Goal: Transaction & Acquisition: Book appointment/travel/reservation

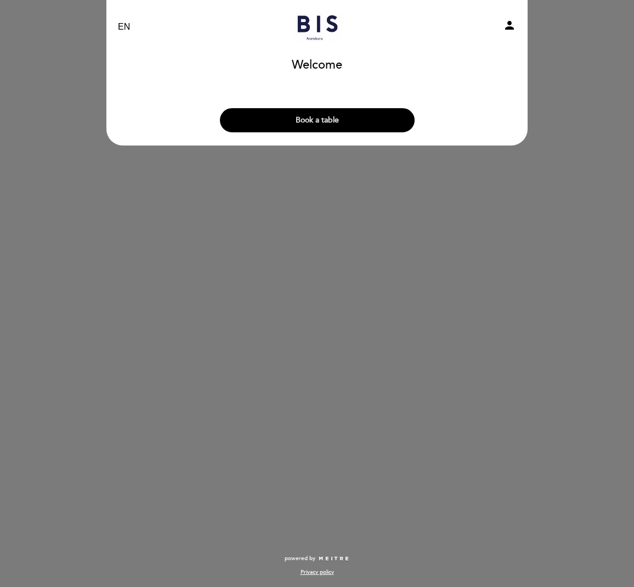
click at [330, 121] on button "Book a table" at bounding box center [317, 120] width 195 height 24
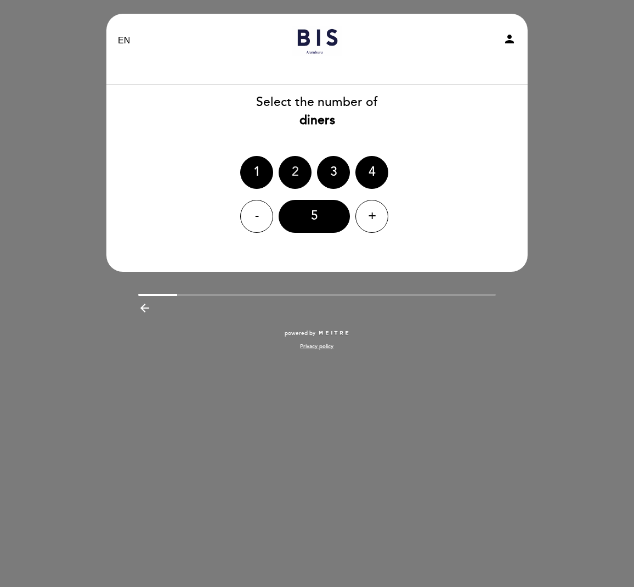
click at [299, 168] on div "2" at bounding box center [295, 172] width 33 height 33
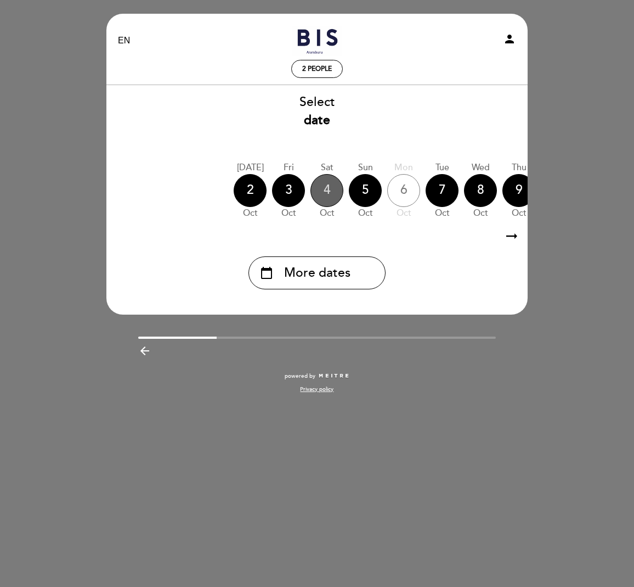
click at [335, 190] on div "4" at bounding box center [327, 190] width 33 height 33
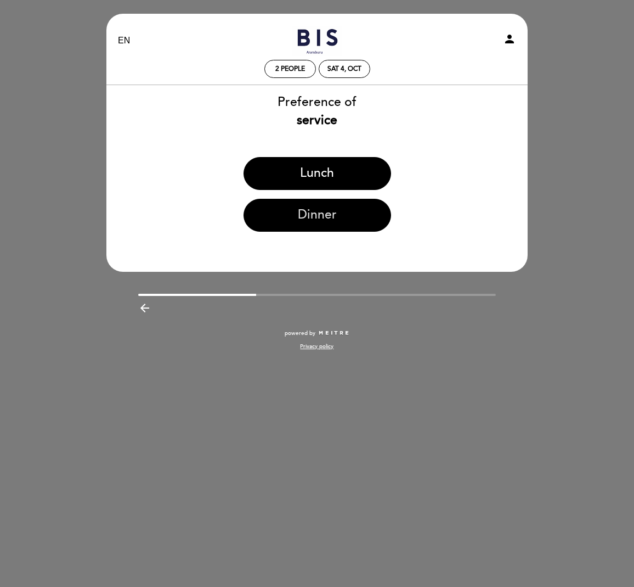
click at [326, 231] on button "Dinner" at bounding box center [318, 215] width 148 height 33
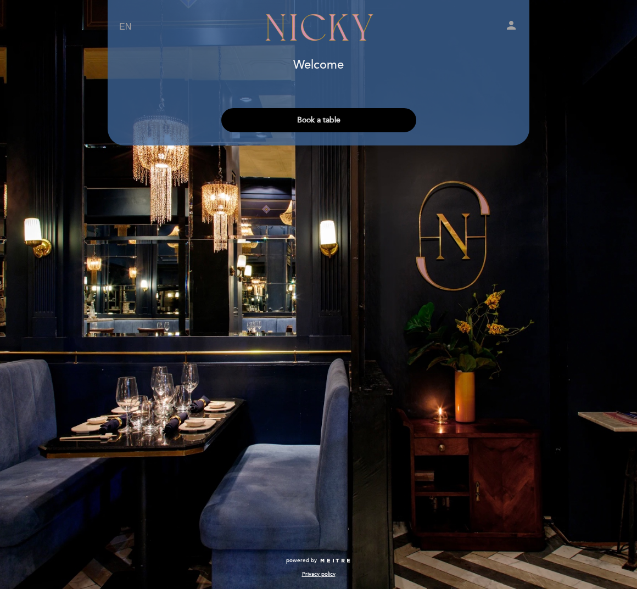
click at [341, 120] on button "Book a table" at bounding box center [318, 120] width 195 height 24
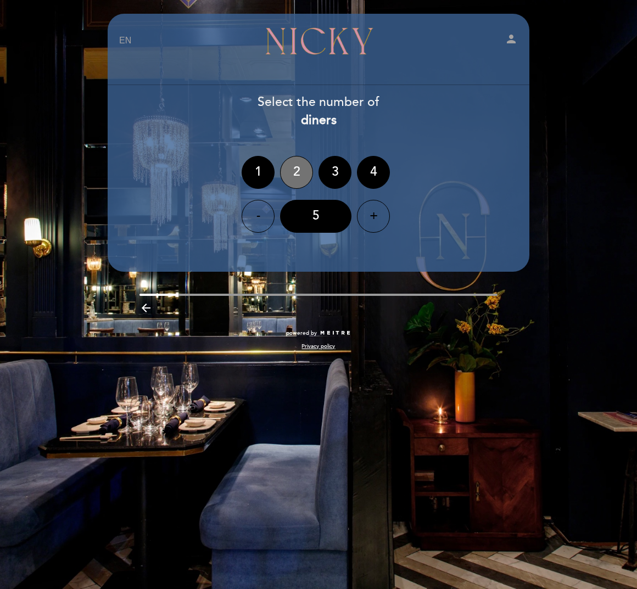
click at [300, 173] on div "2" at bounding box center [296, 172] width 33 height 33
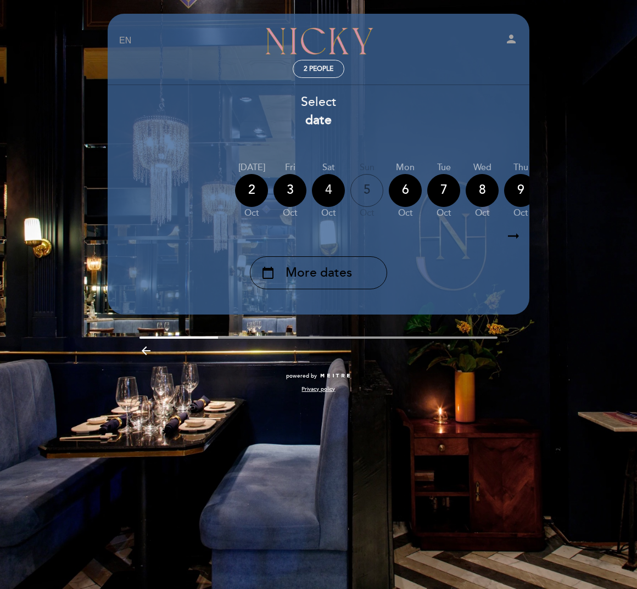
click at [325, 196] on div "4" at bounding box center [328, 190] width 33 height 33
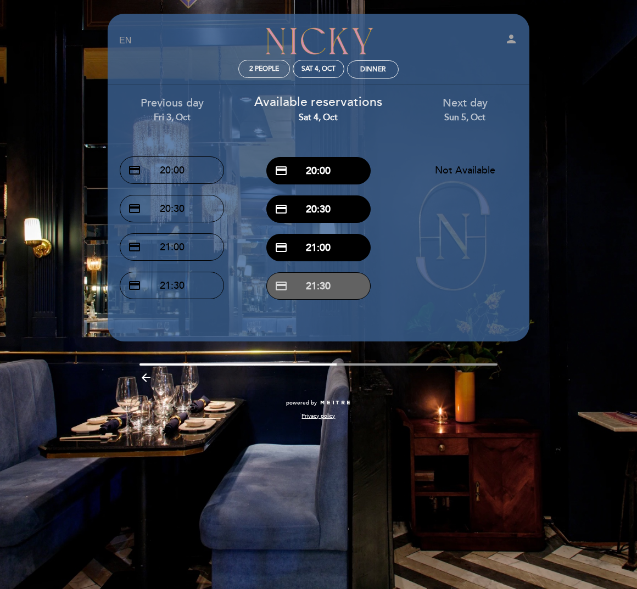
click at [338, 289] on button "credit_card 21:30" at bounding box center [318, 285] width 104 height 27
